Goal: Task Accomplishment & Management: Use online tool/utility

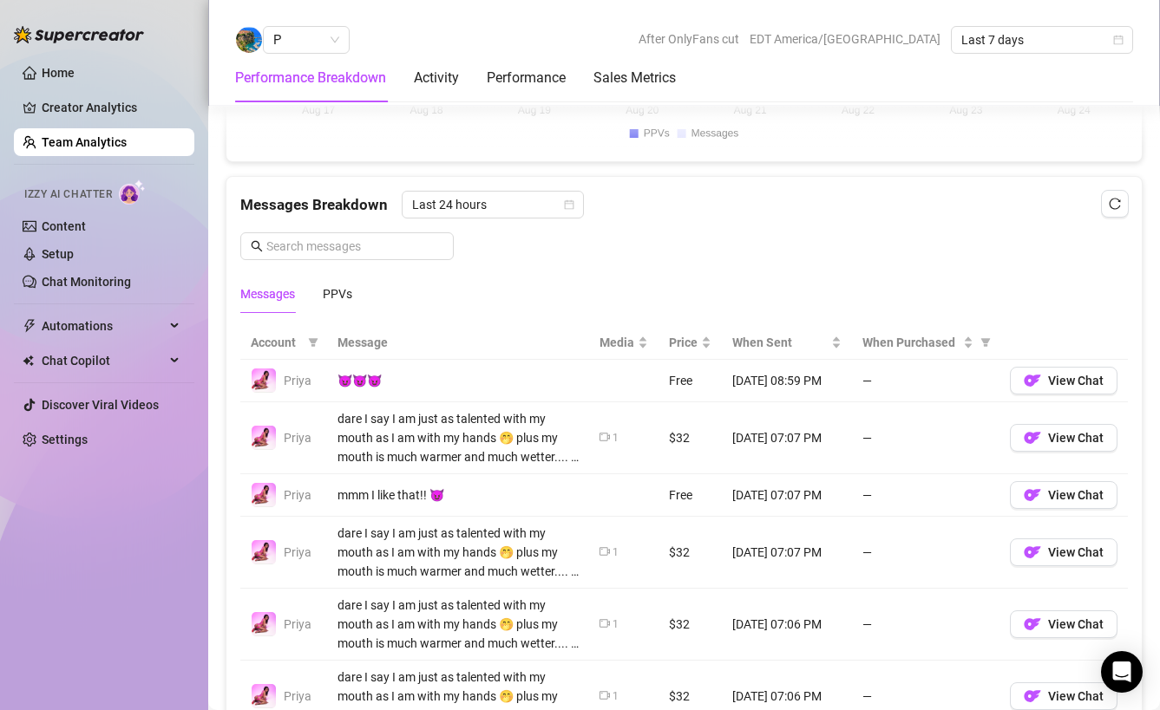
scroll to position [1063, 0]
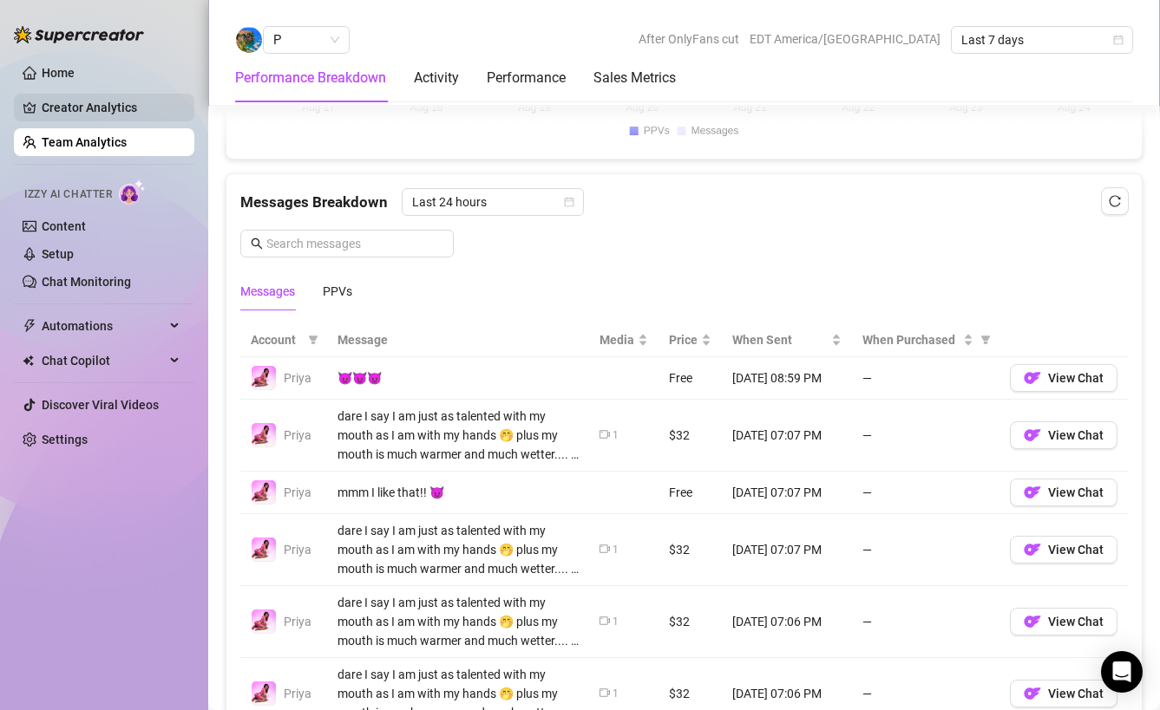
click at [128, 114] on link "Creator Analytics" at bounding box center [111, 108] width 139 height 28
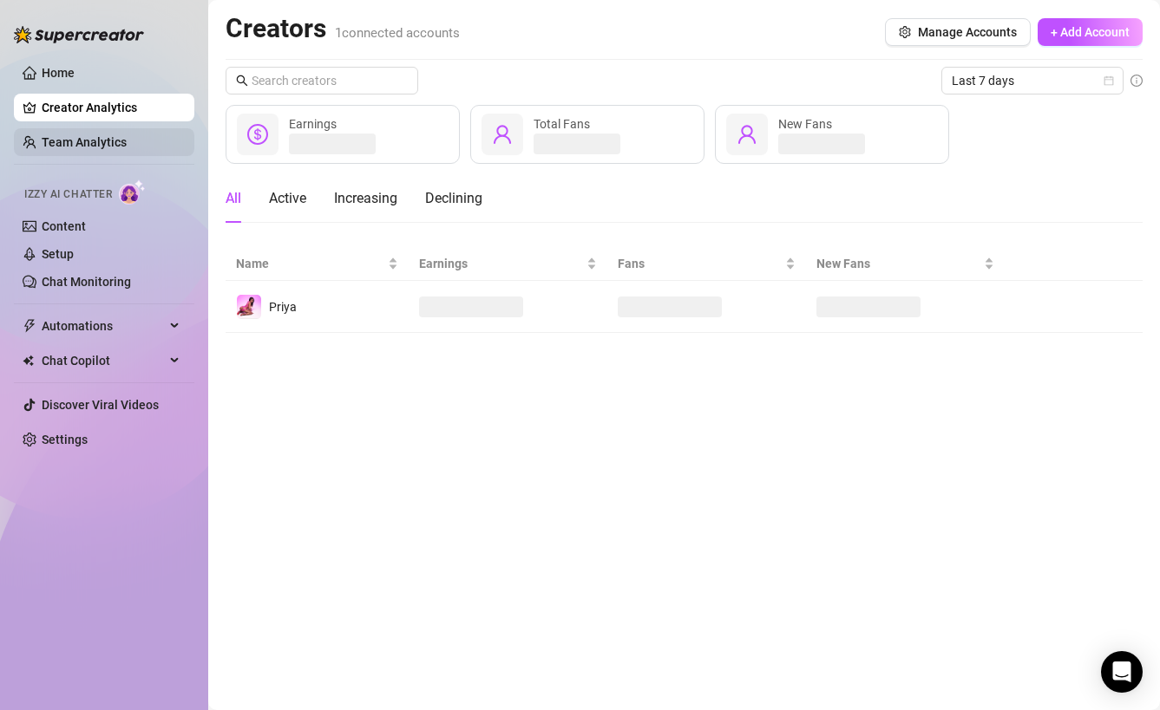
click at [110, 138] on link "Team Analytics" at bounding box center [84, 142] width 85 height 14
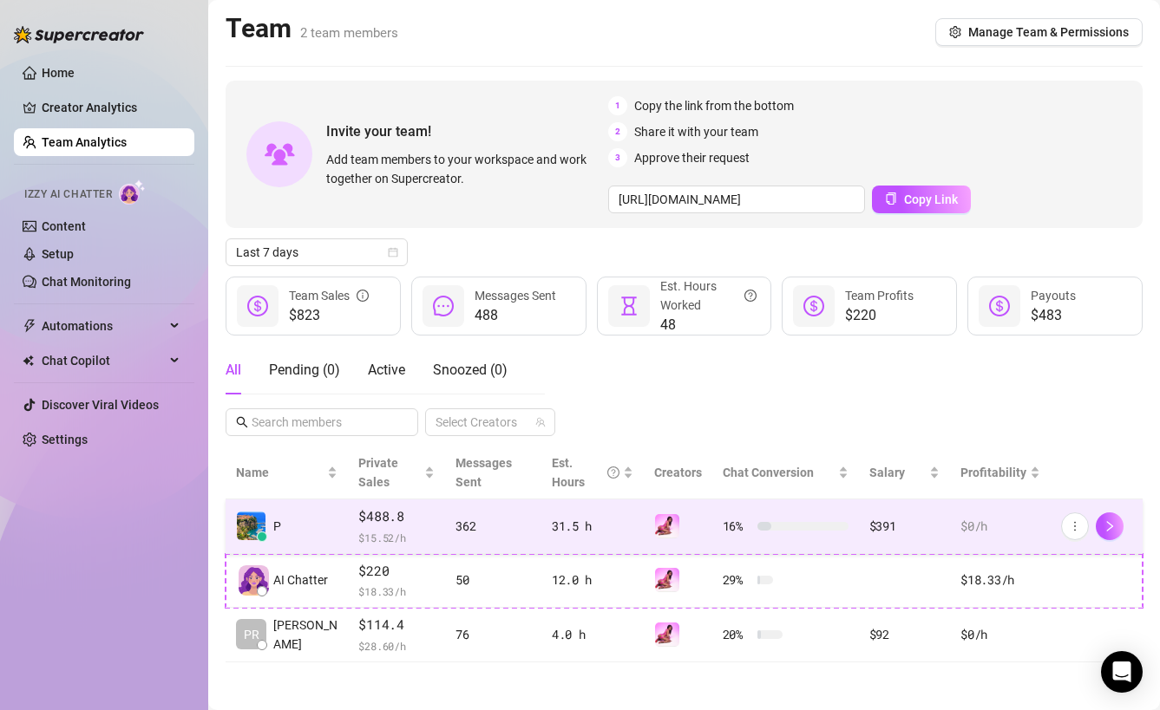
scroll to position [3, 0]
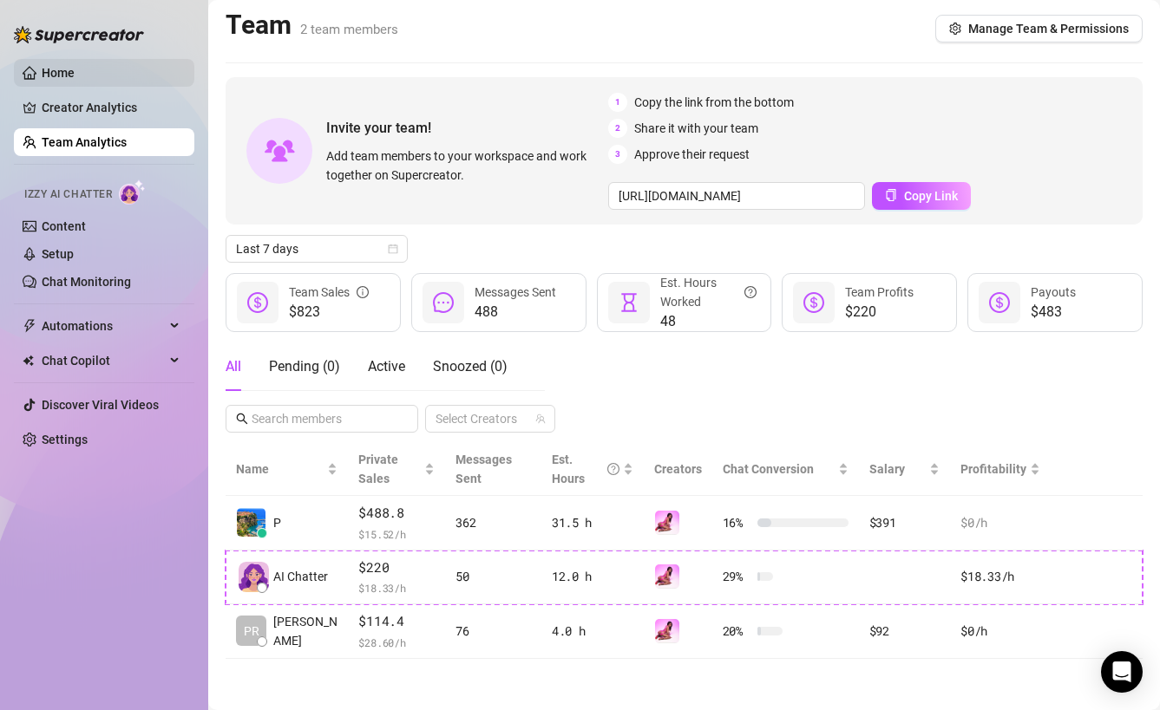
click at [66, 66] on link "Home" at bounding box center [58, 73] width 33 height 14
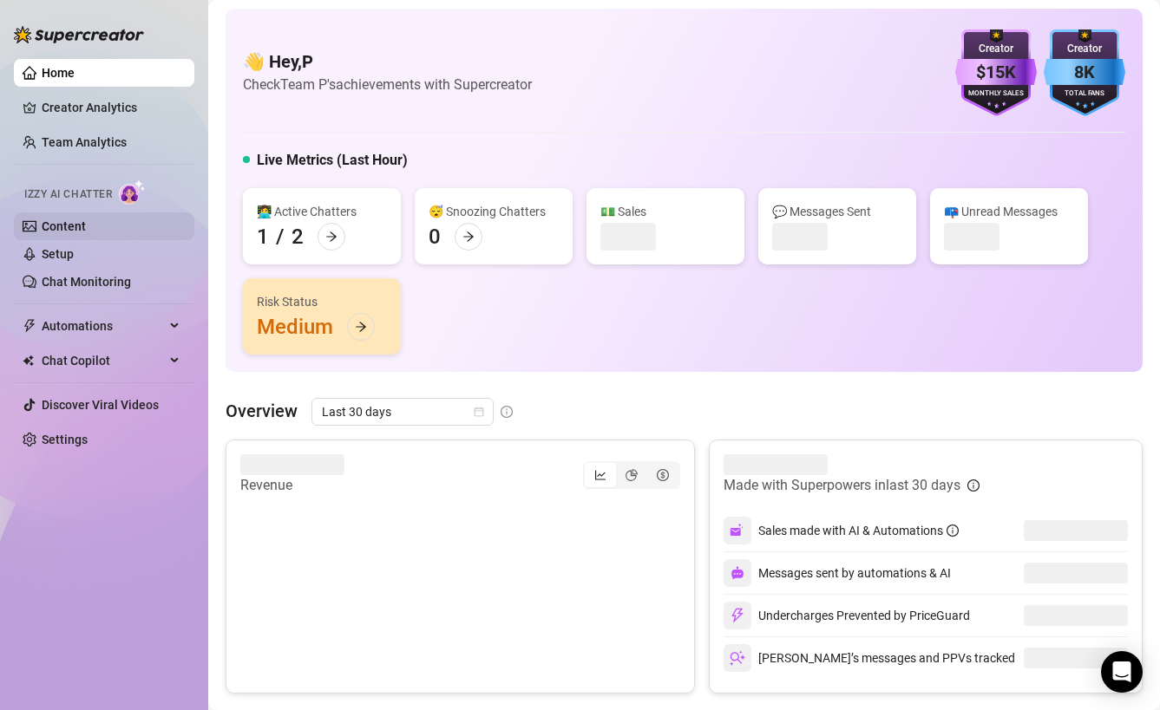
click at [79, 220] on link "Content" at bounding box center [64, 226] width 44 height 14
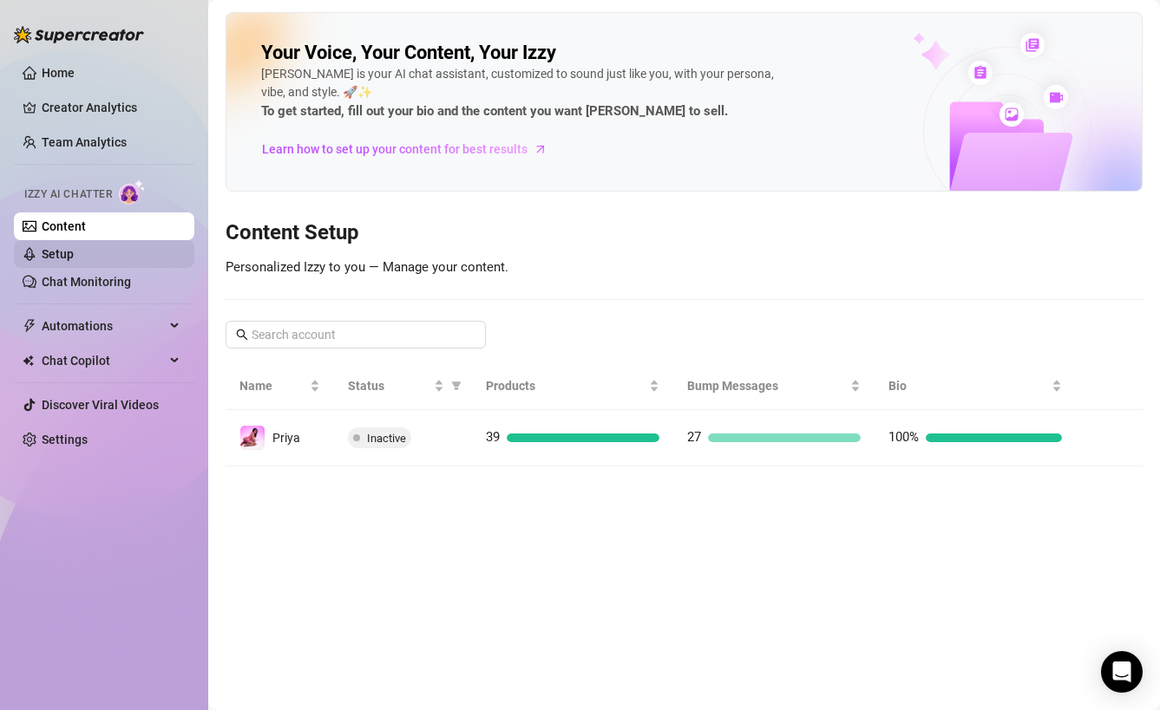
click at [74, 258] on link "Setup" at bounding box center [58, 254] width 32 height 14
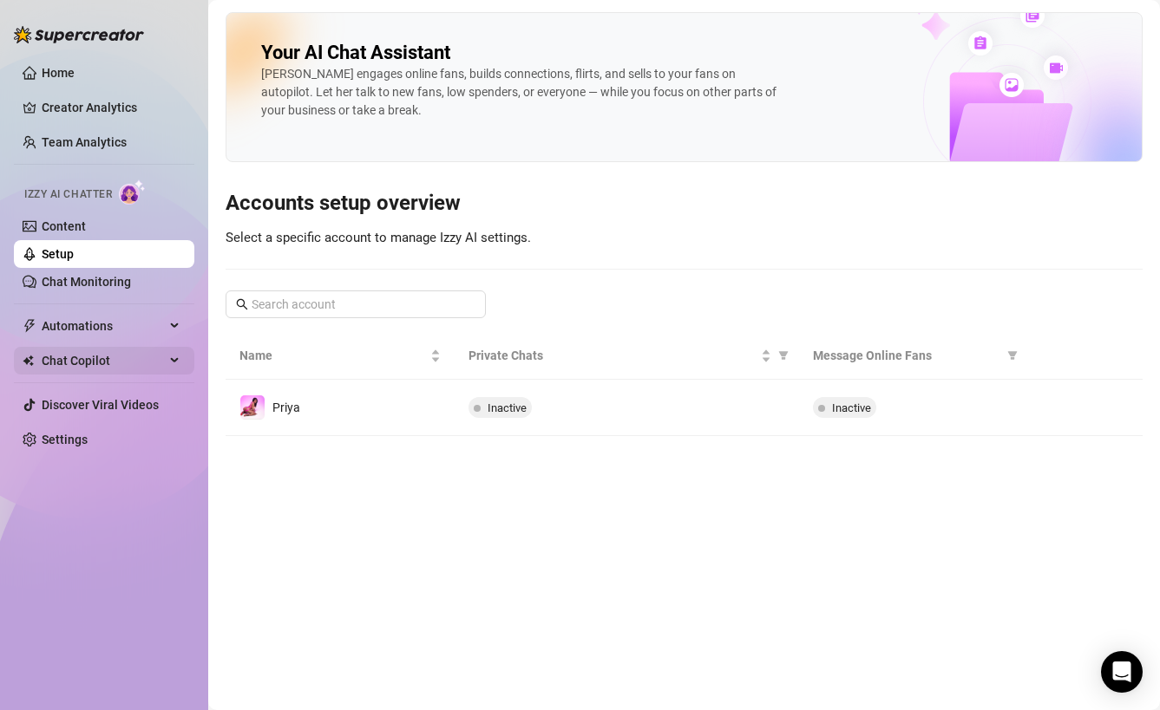
click at [128, 355] on span "Chat Copilot" at bounding box center [103, 361] width 123 height 28
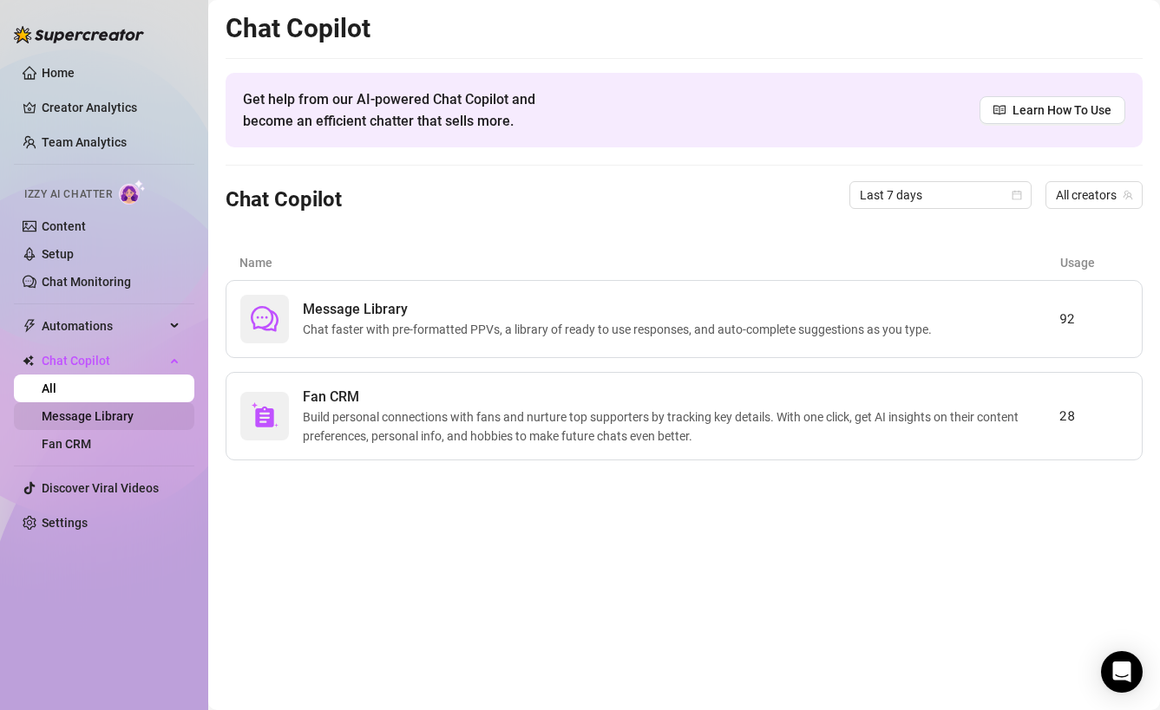
click at [134, 419] on link "Message Library" at bounding box center [88, 416] width 92 height 14
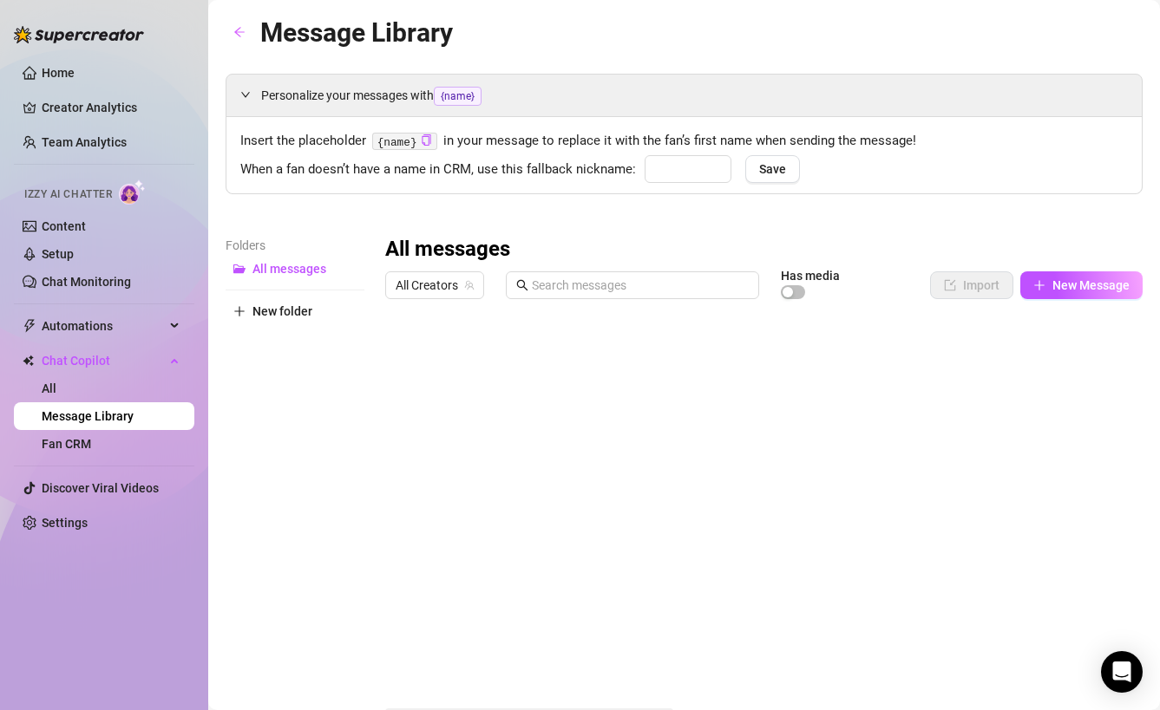
type input "babe"
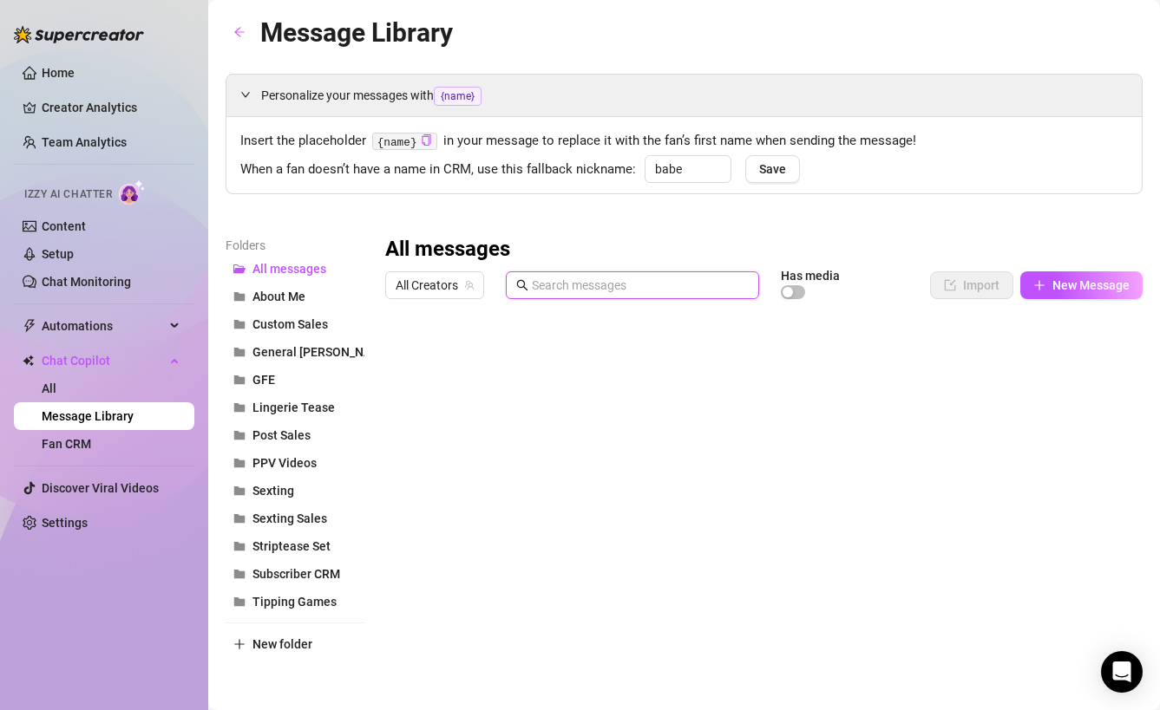
click at [577, 293] on input "text" at bounding box center [640, 285] width 217 height 19
click at [327, 340] on button "General [PERSON_NAME]" at bounding box center [295, 352] width 139 height 28
click at [552, 288] on input "text" at bounding box center [640, 285] width 217 height 19
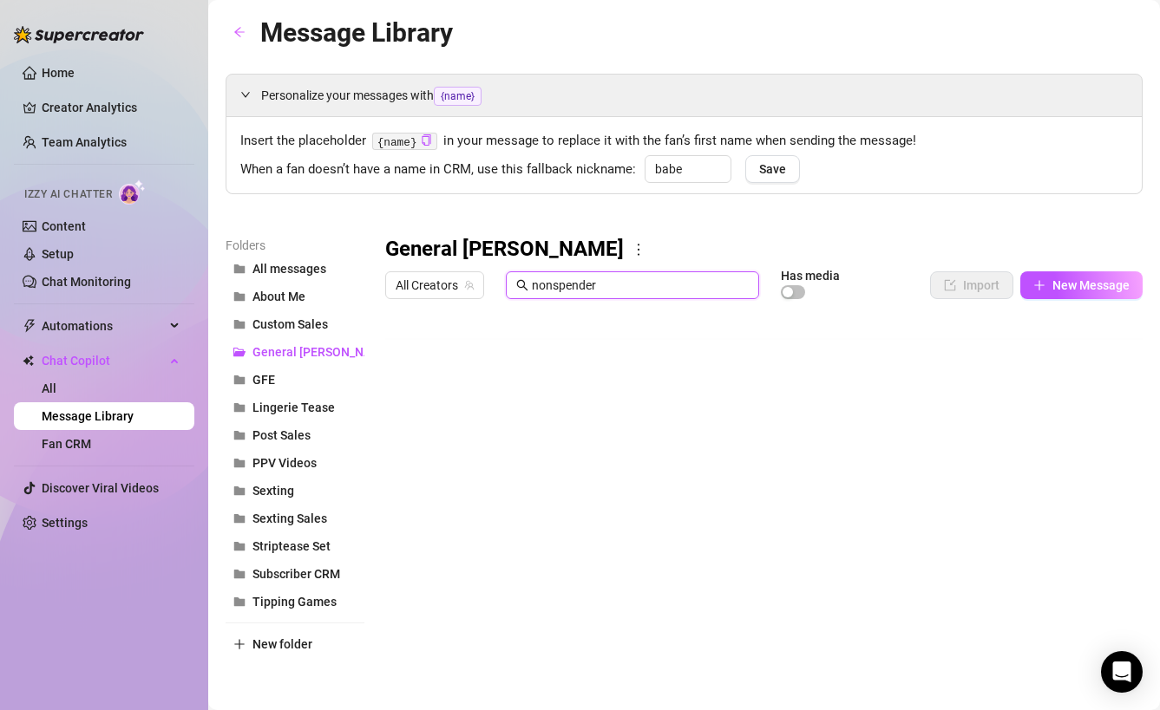
scroll to position [243, 0]
type input "nonspender"
